Goal: Information Seeking & Learning: Understand process/instructions

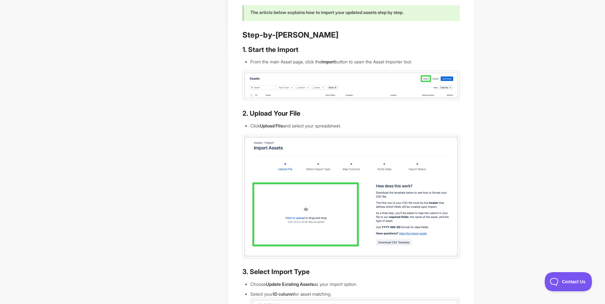
scroll to position [128, 0]
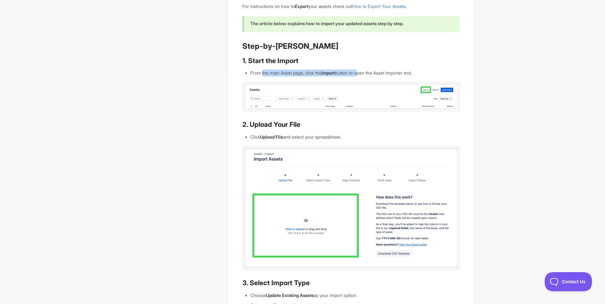
drag, startPoint x: 263, startPoint y: 80, endPoint x: 363, endPoint y: 79, distance: 99.5
click at [363, 77] on li "From the main Asset page, click the Import button to open the Asset Importer to…" at bounding box center [354, 73] width 209 height 7
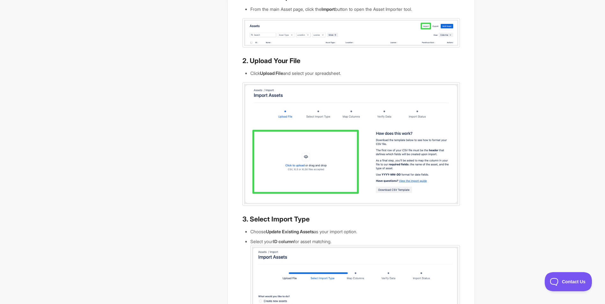
scroll to position [32, 0]
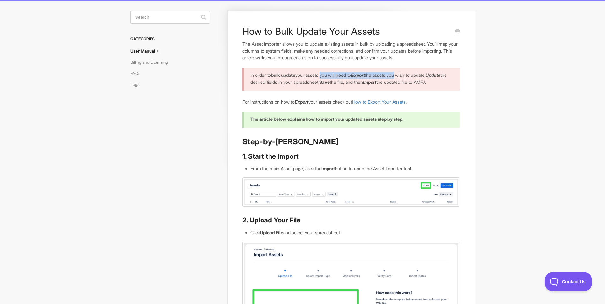
drag, startPoint x: 325, startPoint y: 73, endPoint x: 405, endPoint y: 73, distance: 79.7
click at [405, 73] on p "In order to bulk update your assets you will need to Export the assets you wish…" at bounding box center [350, 79] width 201 height 14
drag, startPoint x: 308, startPoint y: 80, endPoint x: 372, endPoint y: 83, distance: 63.5
click at [372, 83] on p "In order to bulk update your assets you will need to Export the assets you wish…" at bounding box center [350, 79] width 201 height 14
click at [401, 105] on link "How to Export Your Assets" at bounding box center [379, 101] width 54 height 5
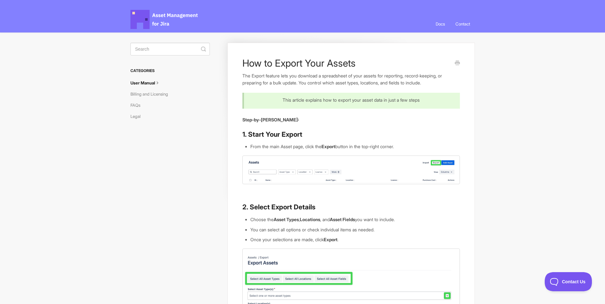
click at [175, 14] on span "Asset Management for Jira Docs" at bounding box center [164, 19] width 68 height 19
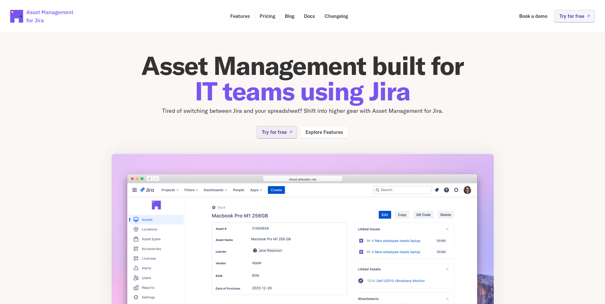
click at [262, 16] on p "Pricing" at bounding box center [268, 16] width 16 height 5
